Goal: Transaction & Acquisition: Obtain resource

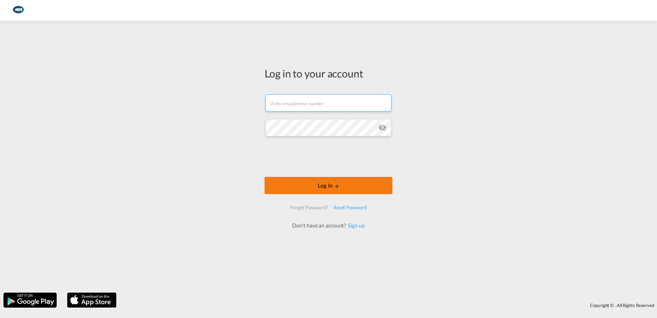
type input "[EMAIL_ADDRESS][DOMAIN_NAME]"
click at [314, 183] on button "Log In" at bounding box center [329, 185] width 128 height 17
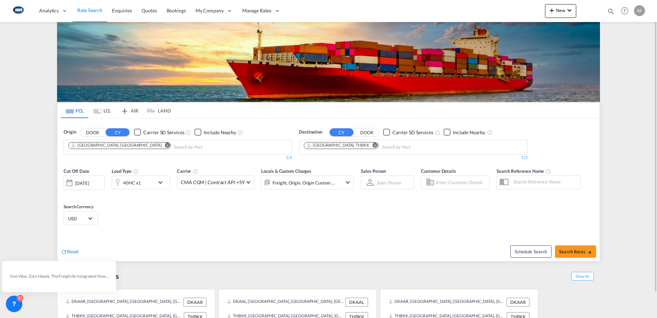
click at [373, 144] on md-icon "Remove" at bounding box center [375, 144] width 5 height 5
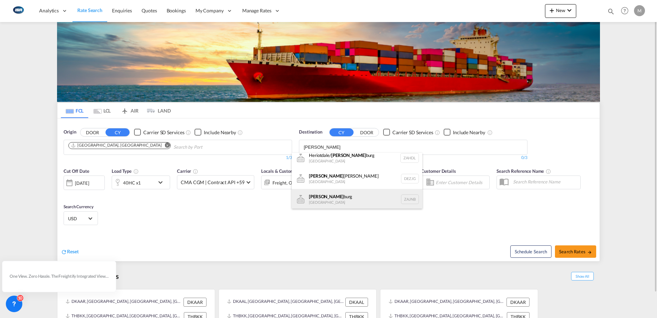
scroll to position [6, 0]
type input "[PERSON_NAME]"
click at [330, 200] on div "[PERSON_NAME] [GEOGRAPHIC_DATA] ZAJNB" at bounding box center [357, 198] width 131 height 21
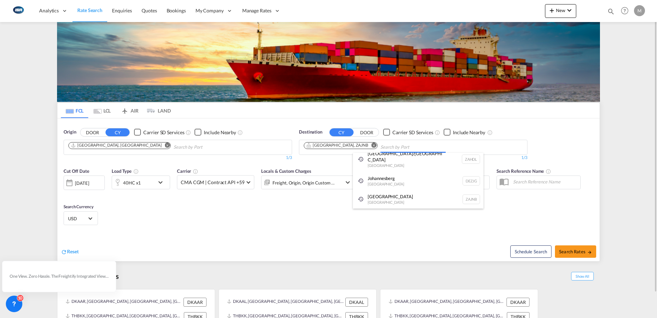
scroll to position [0, 0]
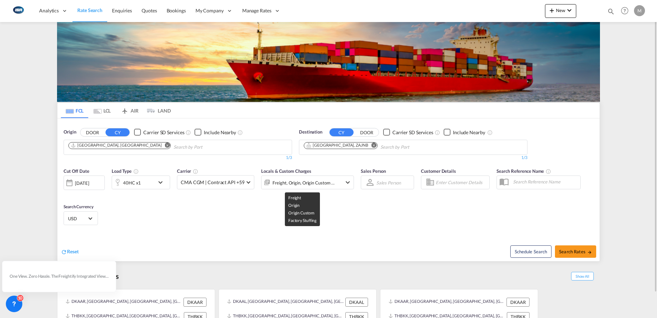
click at [324, 181] on div "Freight, Origin, Origin Custom +1" at bounding box center [304, 183] width 63 height 10
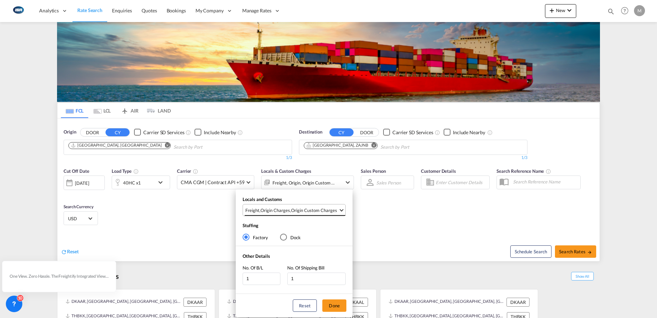
click at [292, 209] on div "Origin Custom Charges" at bounding box center [314, 210] width 46 height 6
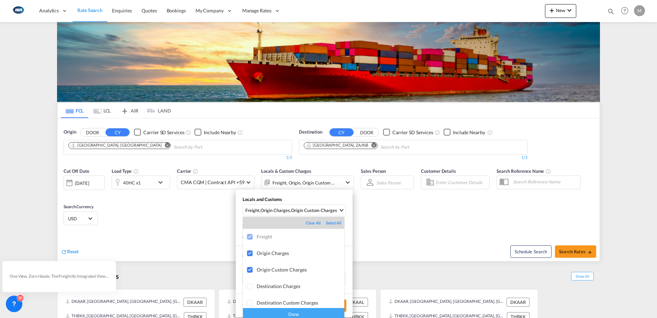
click at [477, 216] on md-backdrop at bounding box center [328, 159] width 657 height 318
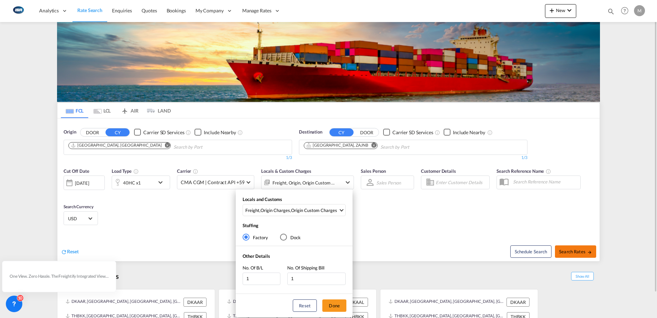
click at [577, 255] on div "Locals and Customs Freight , Origin Charges , Origin Custom Charges Stuffing Fa…" at bounding box center [328, 159] width 657 height 318
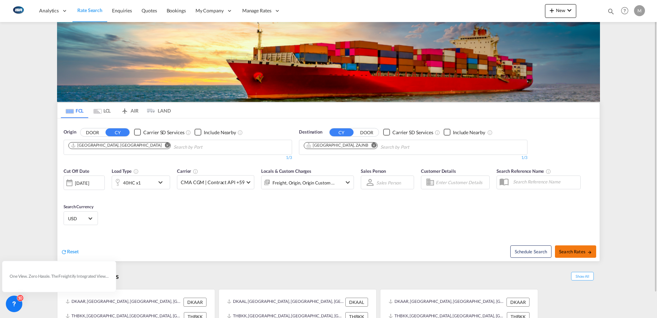
click at [591, 247] on button "Search Rates" at bounding box center [575, 251] width 41 height 12
type input "DKAAR to ZAJNB / [DATE]"
